Goal: Task Accomplishment & Management: Use online tool/utility

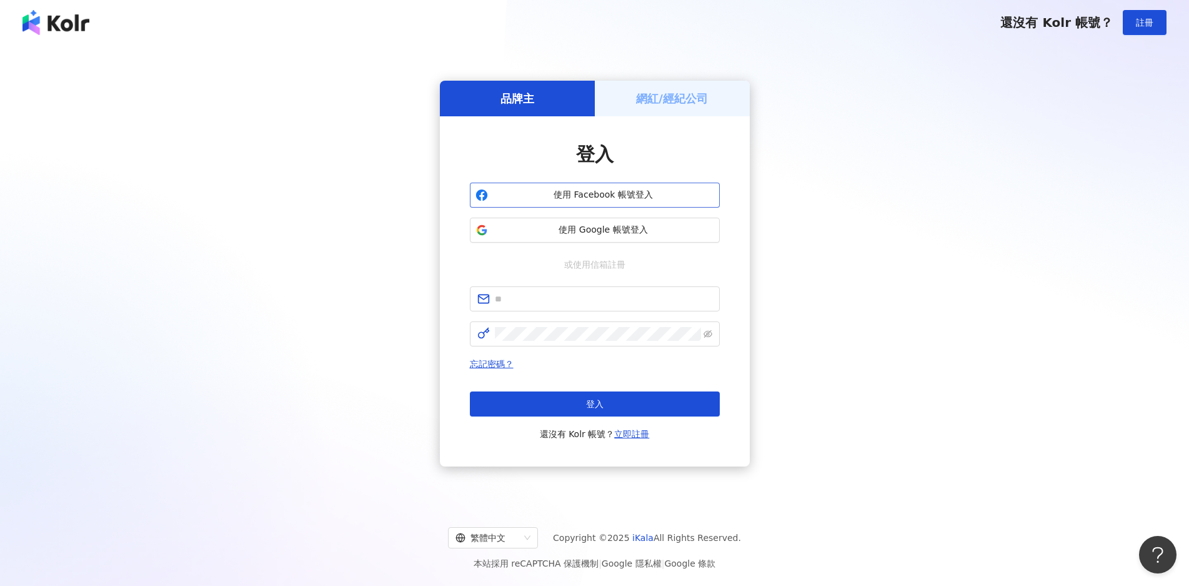
click at [643, 191] on span "使用 Facebook 帳號登入" at bounding box center [603, 195] width 221 height 12
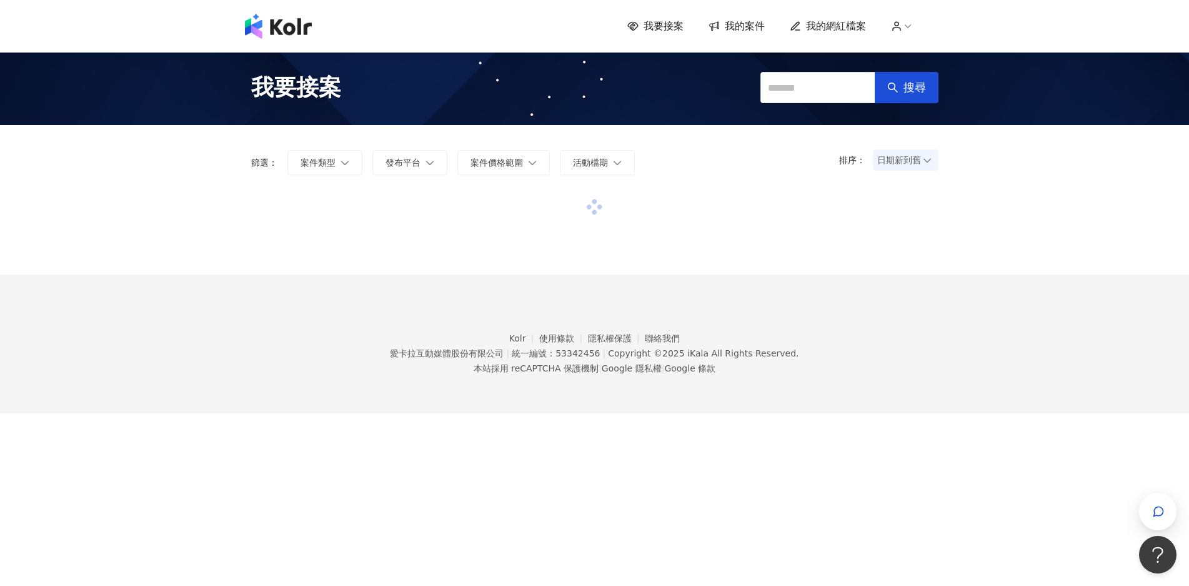
click at [912, 158] on span "日期新到舊" at bounding box center [905, 160] width 57 height 19
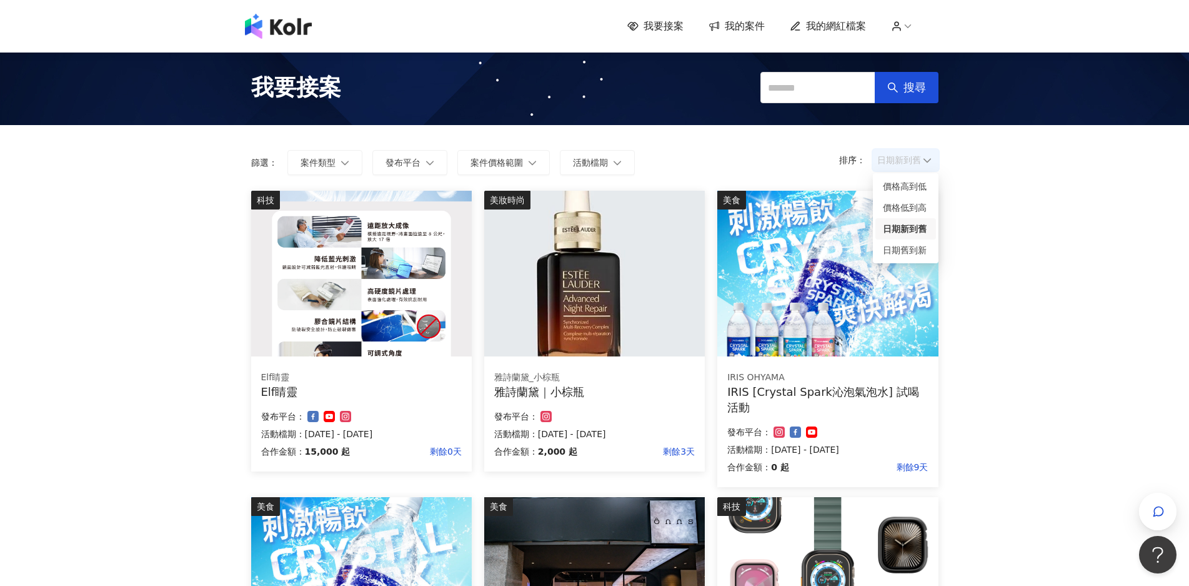
click at [914, 228] on div "日期新到舊" at bounding box center [906, 229] width 46 height 14
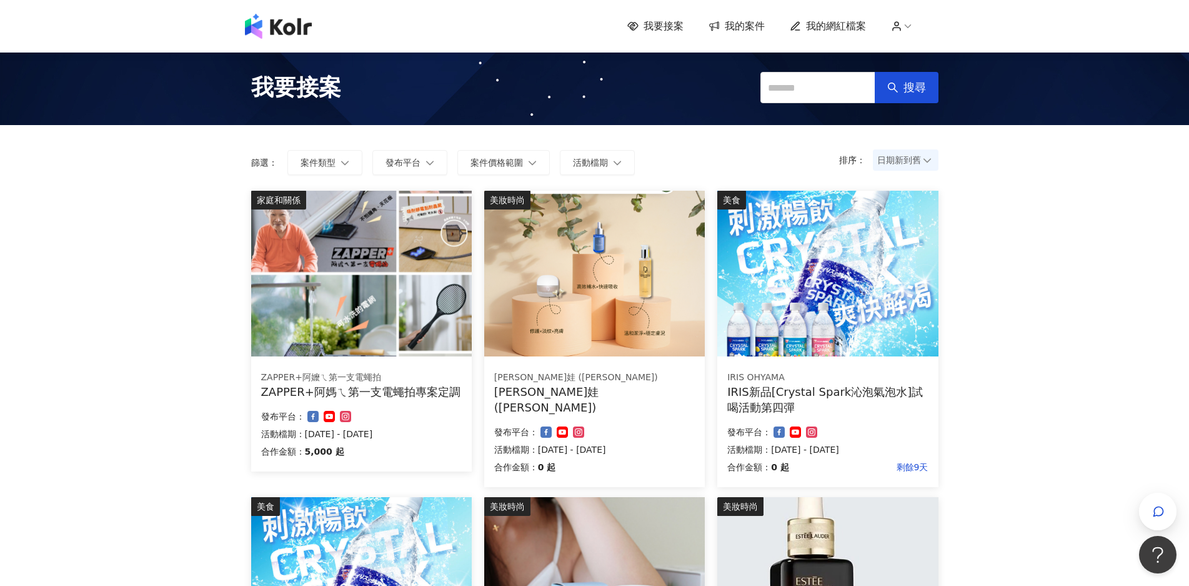
drag, startPoint x: 388, startPoint y: 237, endPoint x: 1047, endPoint y: 256, distance: 658.9
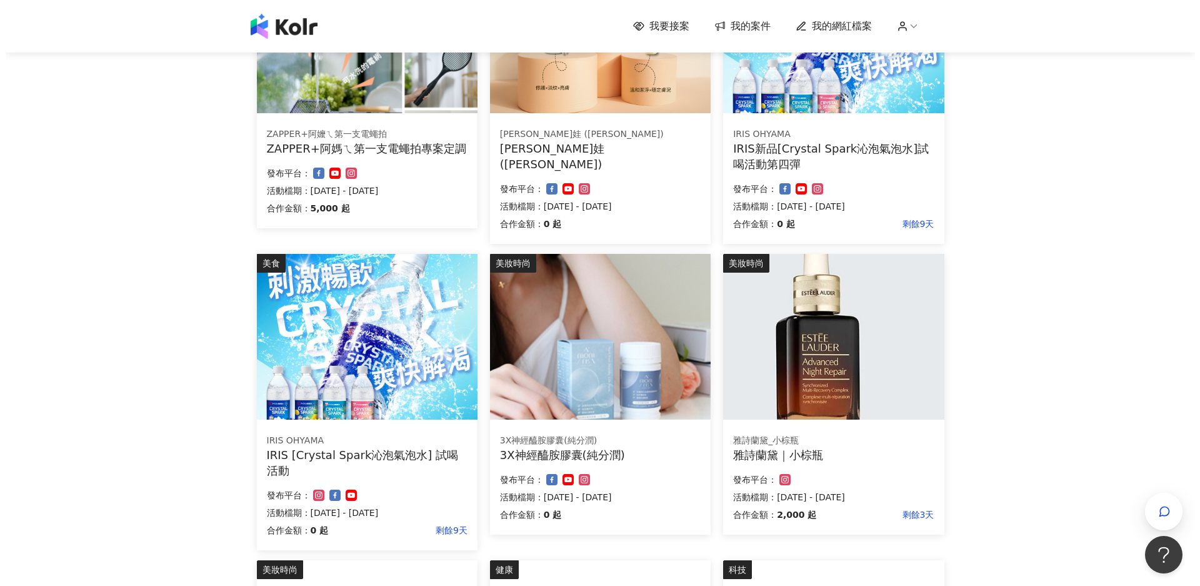
scroll to position [250, 0]
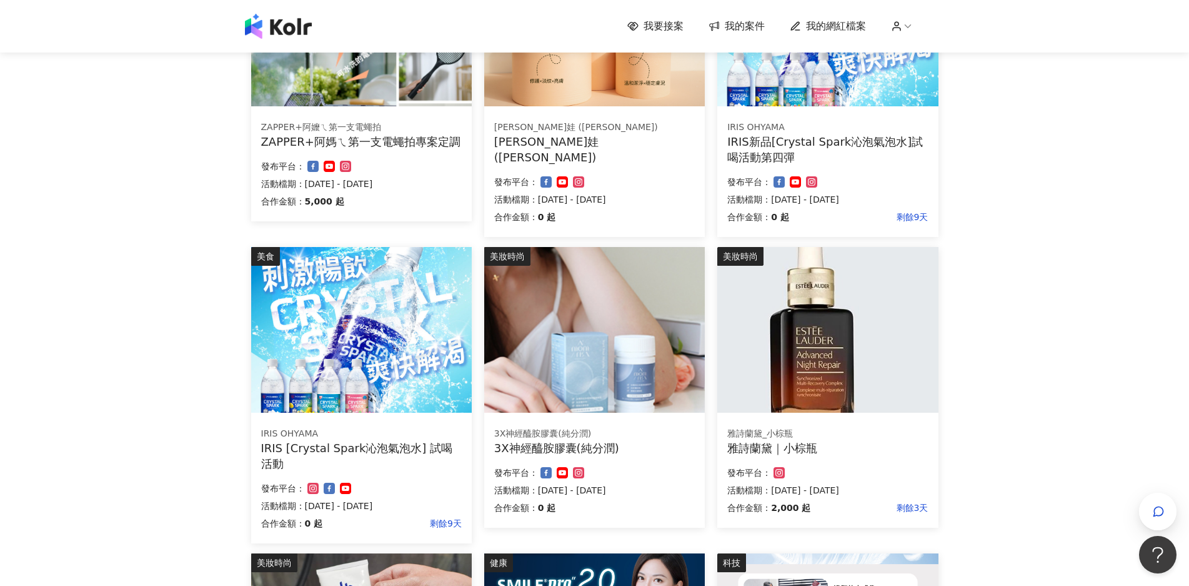
click at [882, 343] on img at bounding box center [827, 330] width 221 height 166
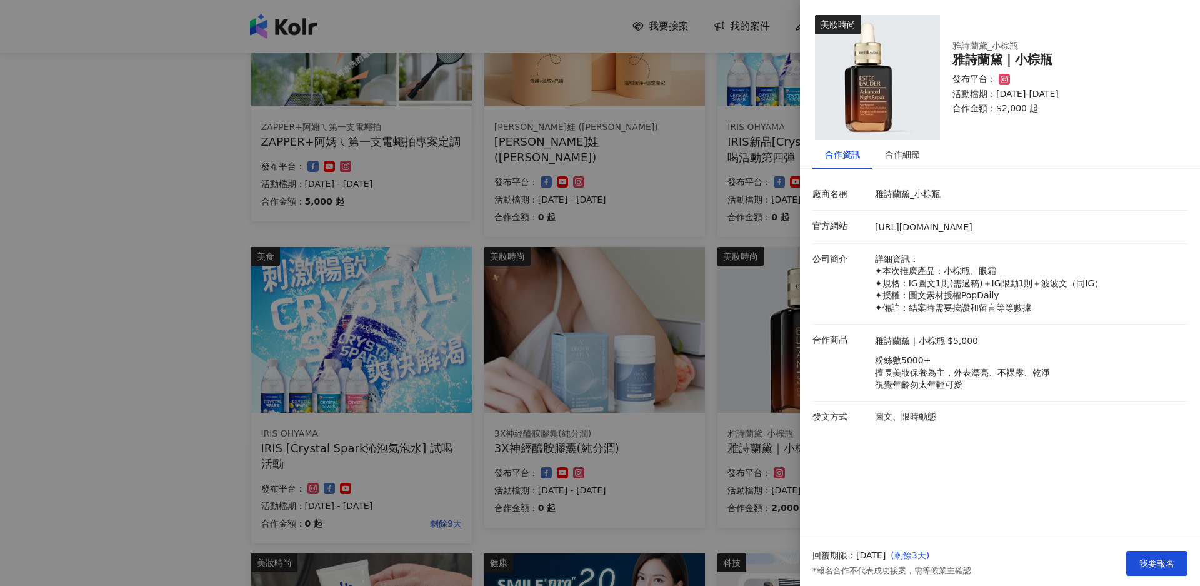
click at [330, 166] on div at bounding box center [600, 293] width 1200 height 586
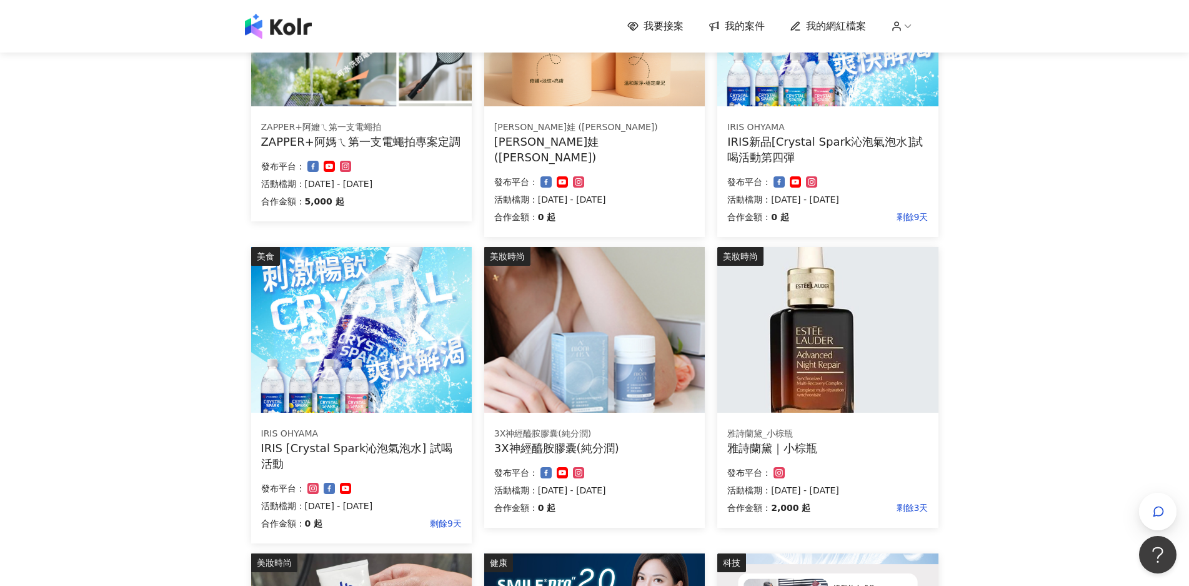
click at [379, 127] on div "ZAPPER+阿嬤ㄟ第一支電蠅拍" at bounding box center [361, 127] width 201 height 12
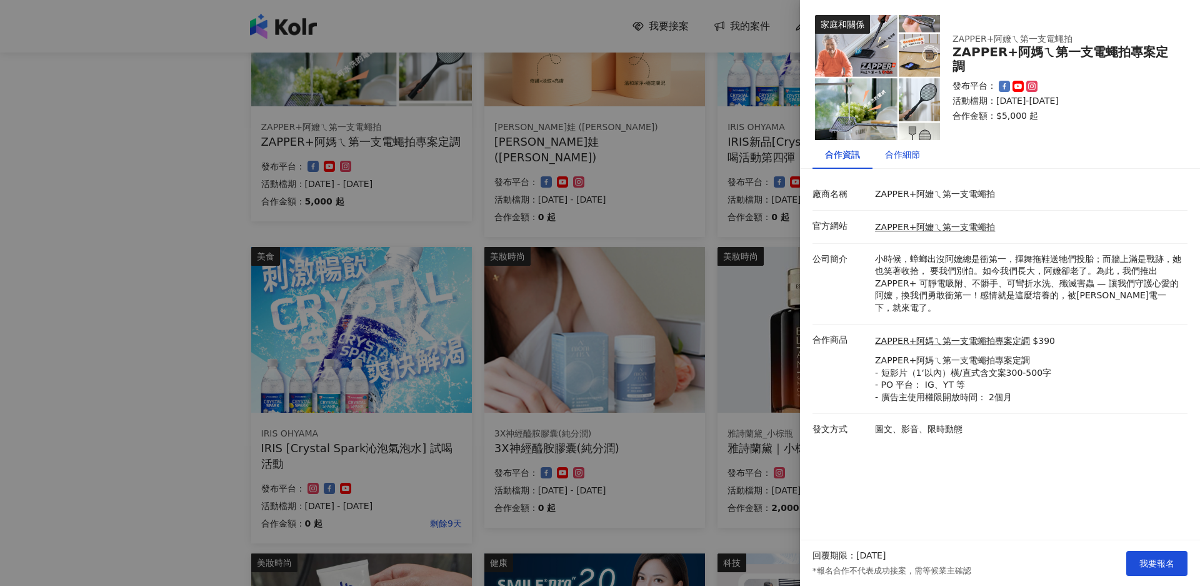
click at [907, 156] on div "合作細節" at bounding box center [902, 154] width 35 height 14
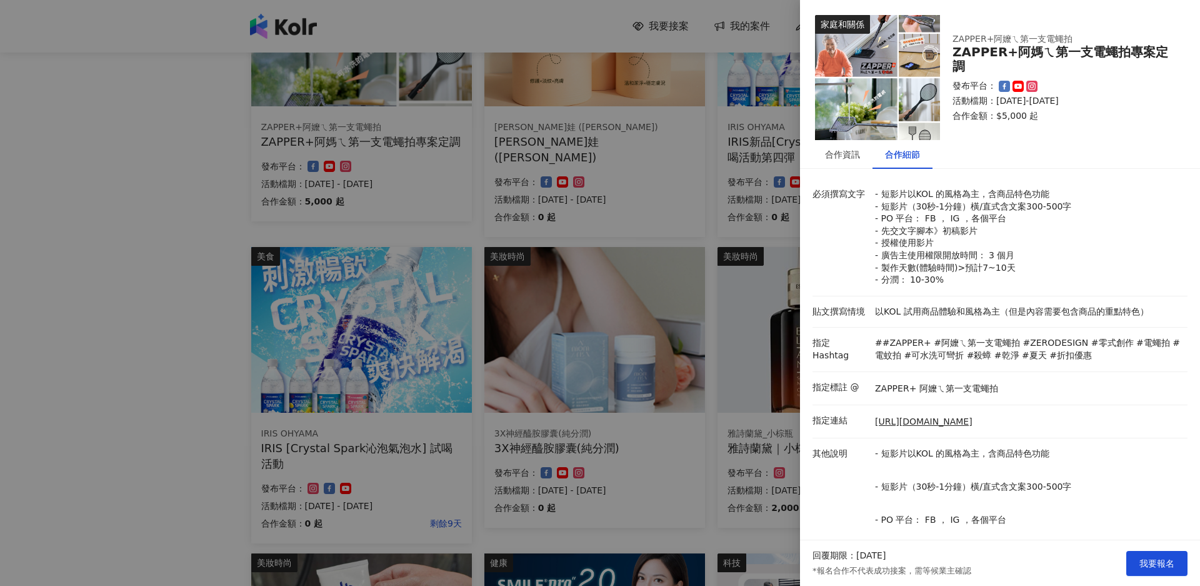
click at [22, 300] on div at bounding box center [600, 293] width 1200 height 586
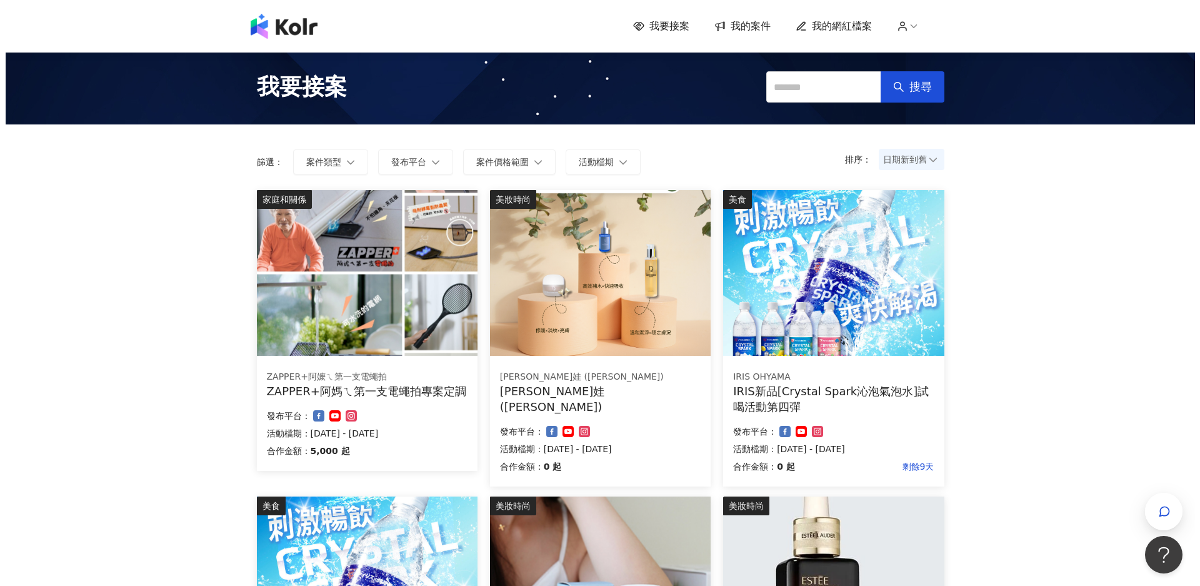
scroll to position [0, 0]
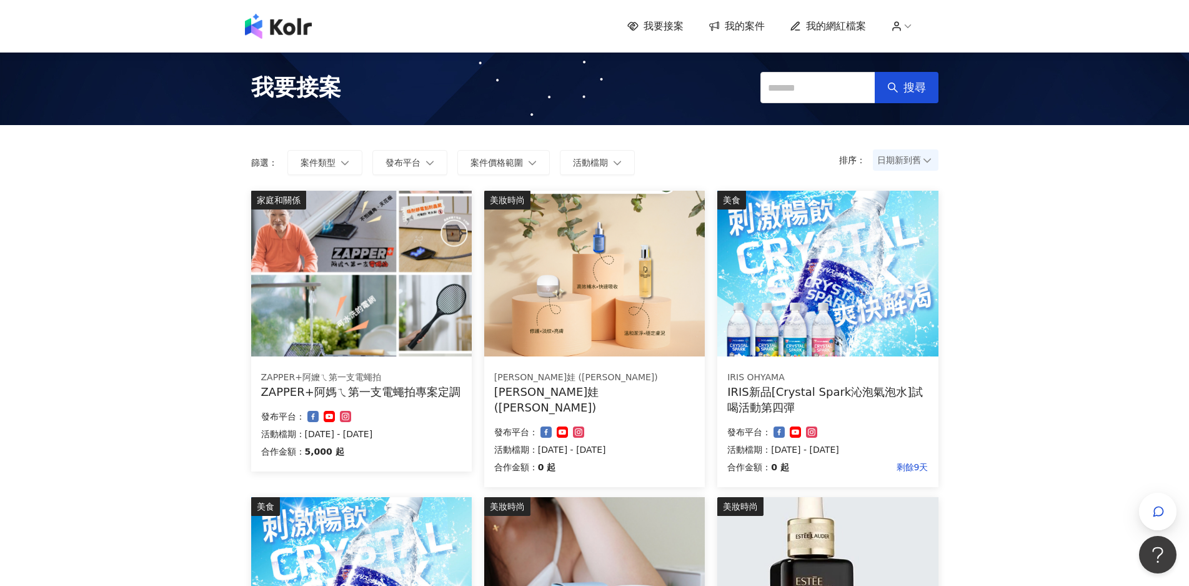
click at [874, 290] on img at bounding box center [827, 274] width 221 height 166
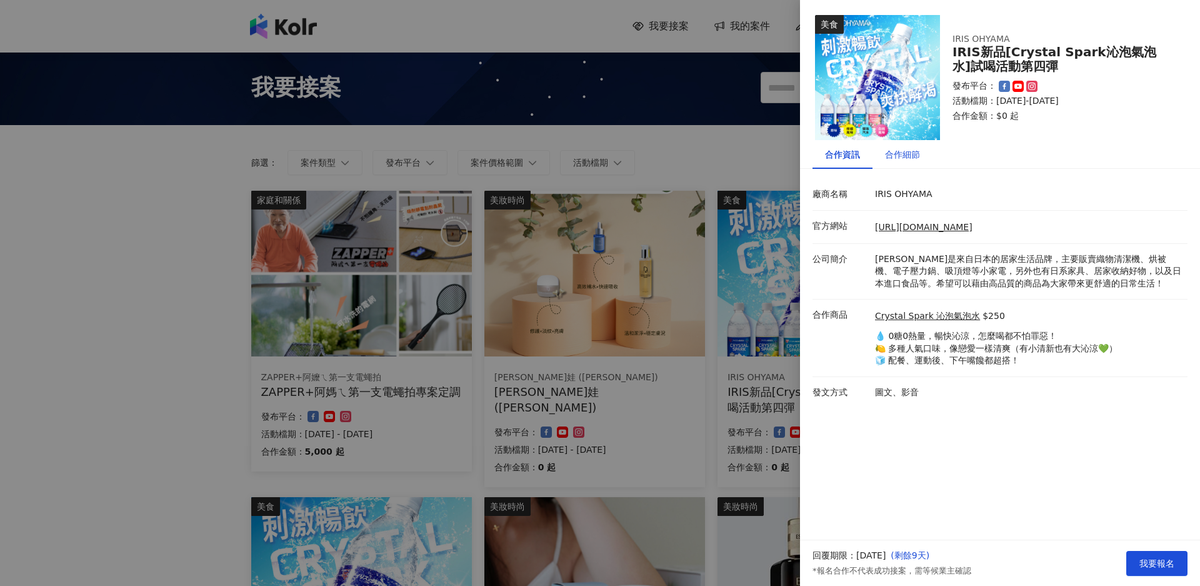
click at [903, 154] on div "合作細節" at bounding box center [902, 154] width 35 height 14
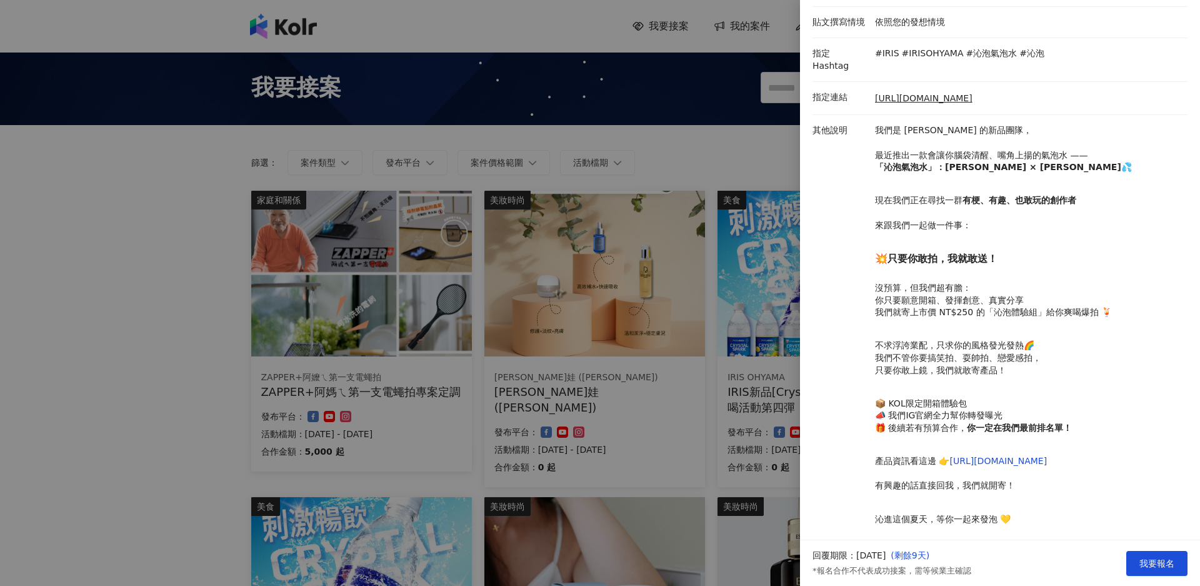
scroll to position [207, 0]
